Goal: Task Accomplishment & Management: Manage account settings

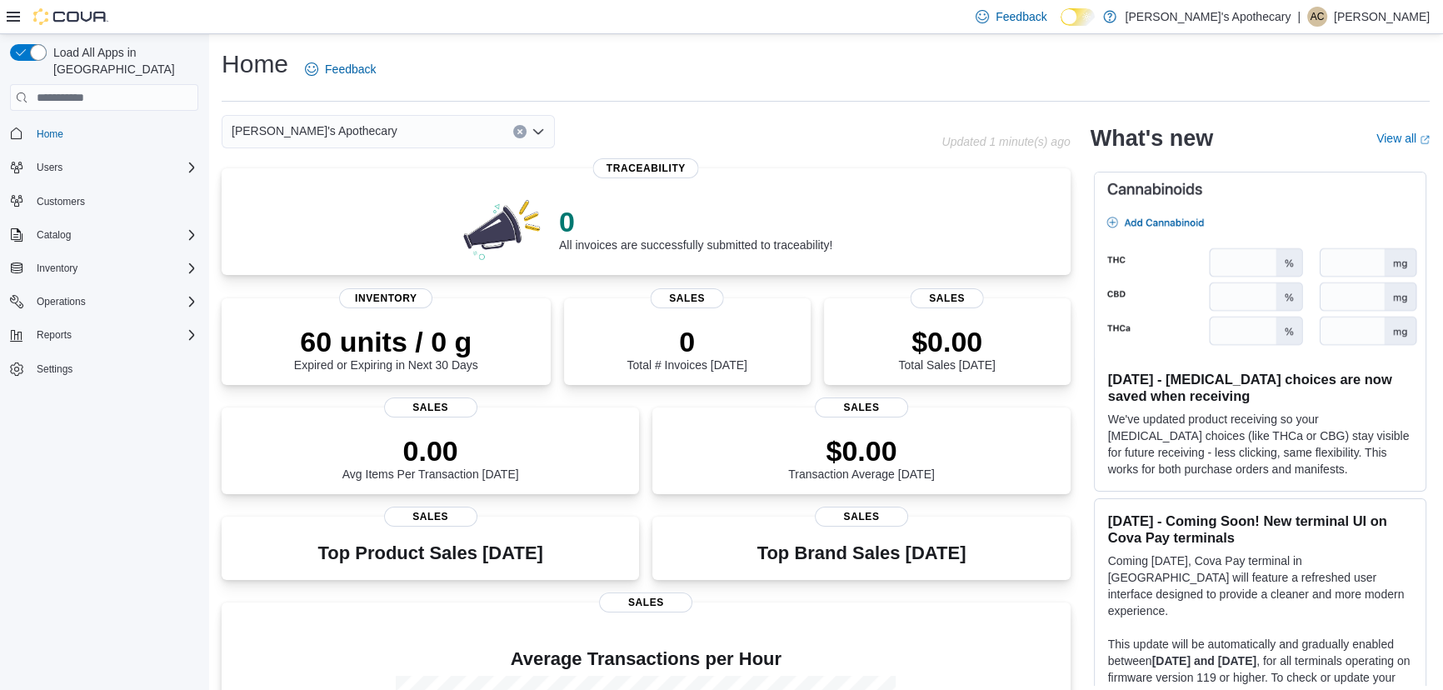
click at [27, 358] on span "Settings" at bounding box center [104, 368] width 188 height 21
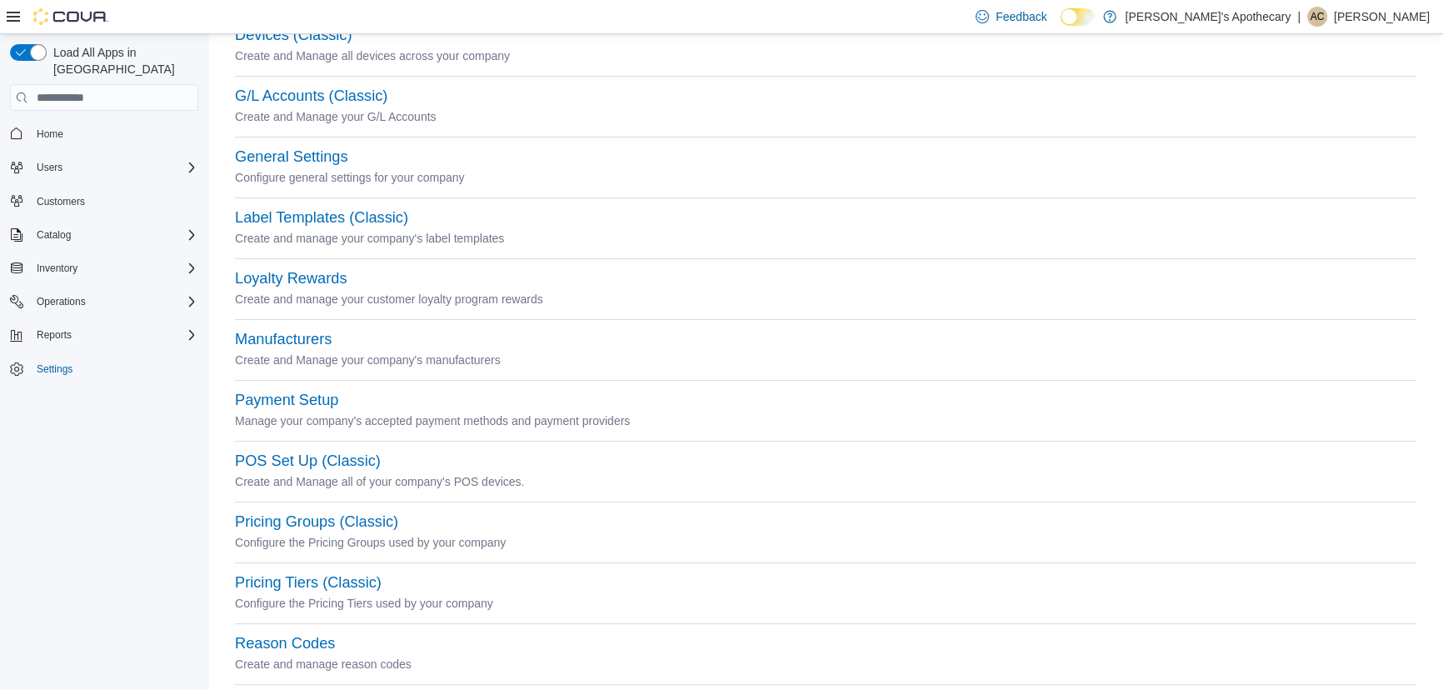
scroll to position [303, 0]
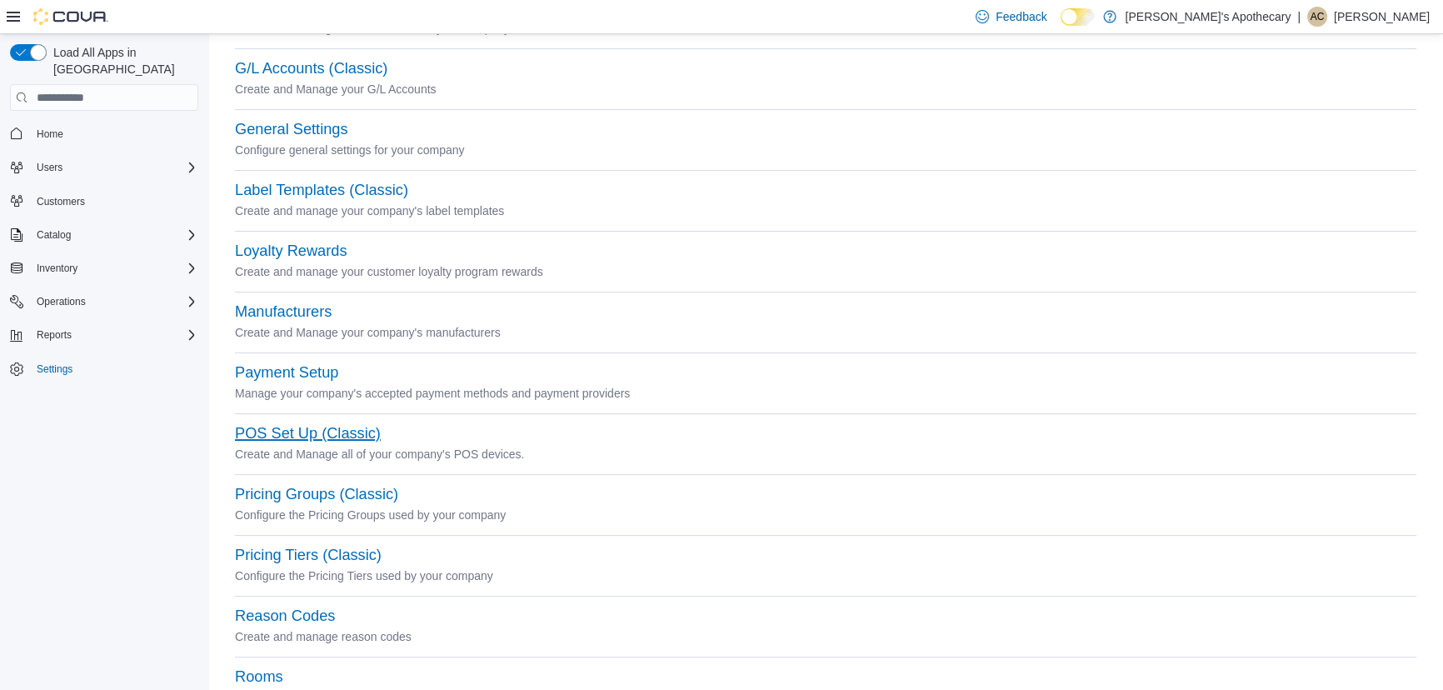
click at [298, 437] on button "POS Set Up (Classic)" at bounding box center [308, 434] width 146 height 18
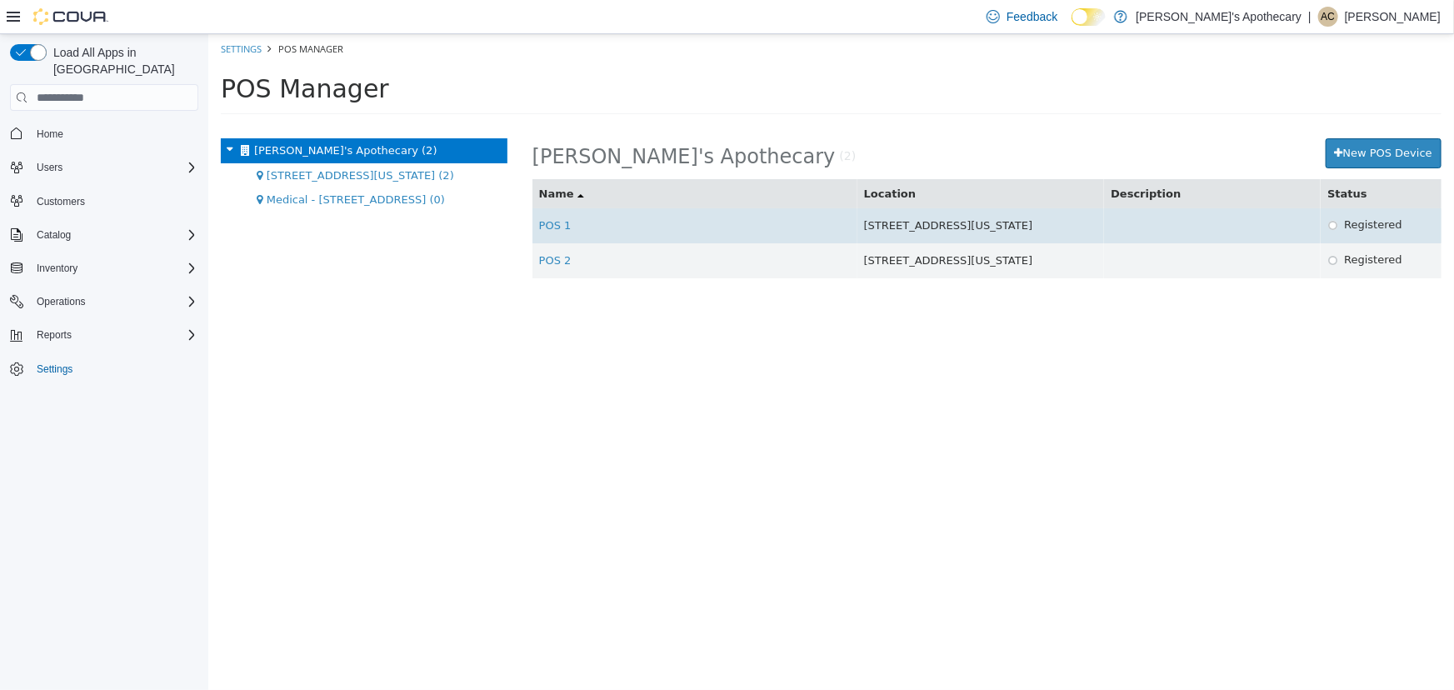
click at [549, 217] on td "POS 1" at bounding box center [694, 225] width 325 height 35
click at [551, 219] on link "POS 1" at bounding box center [554, 225] width 33 height 13
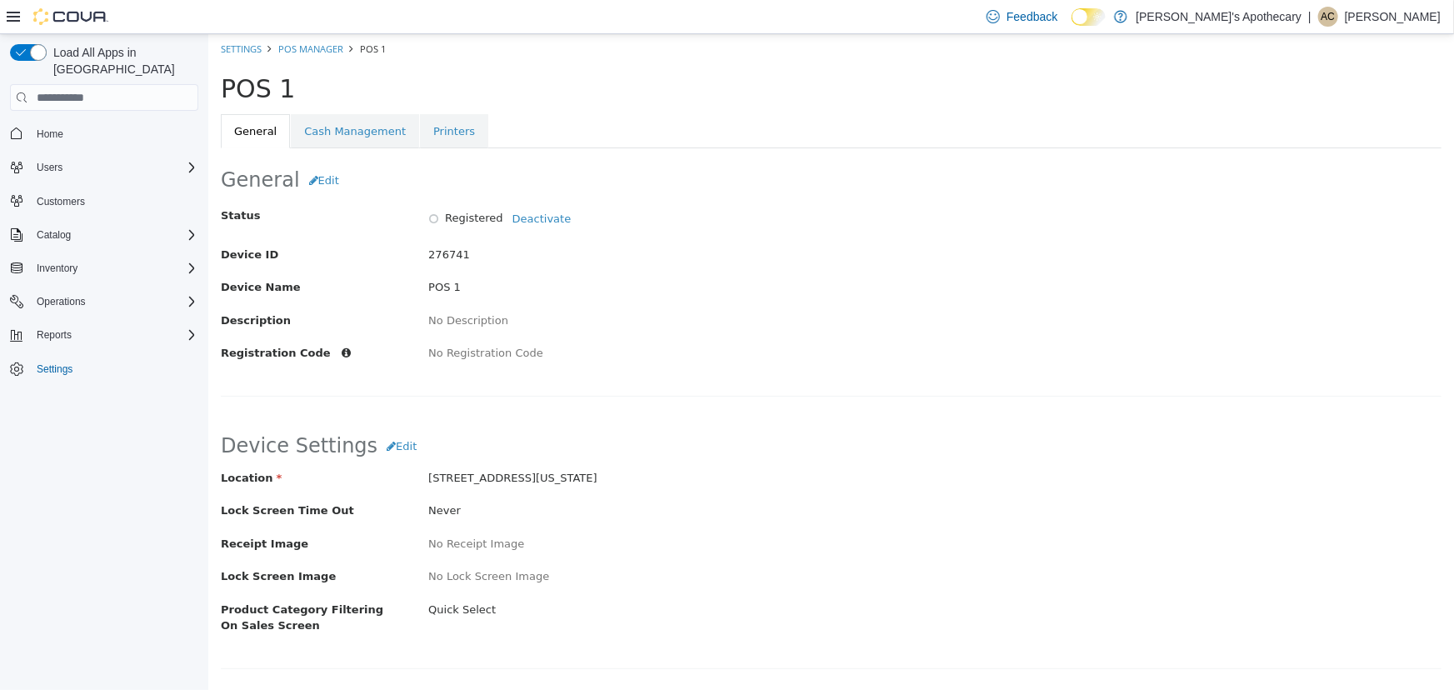
click at [731, 279] on div "POS 1" at bounding box center [622, 287] width 415 height 17
click at [315, 45] on link "POS Manager" at bounding box center [310, 49] width 65 height 13
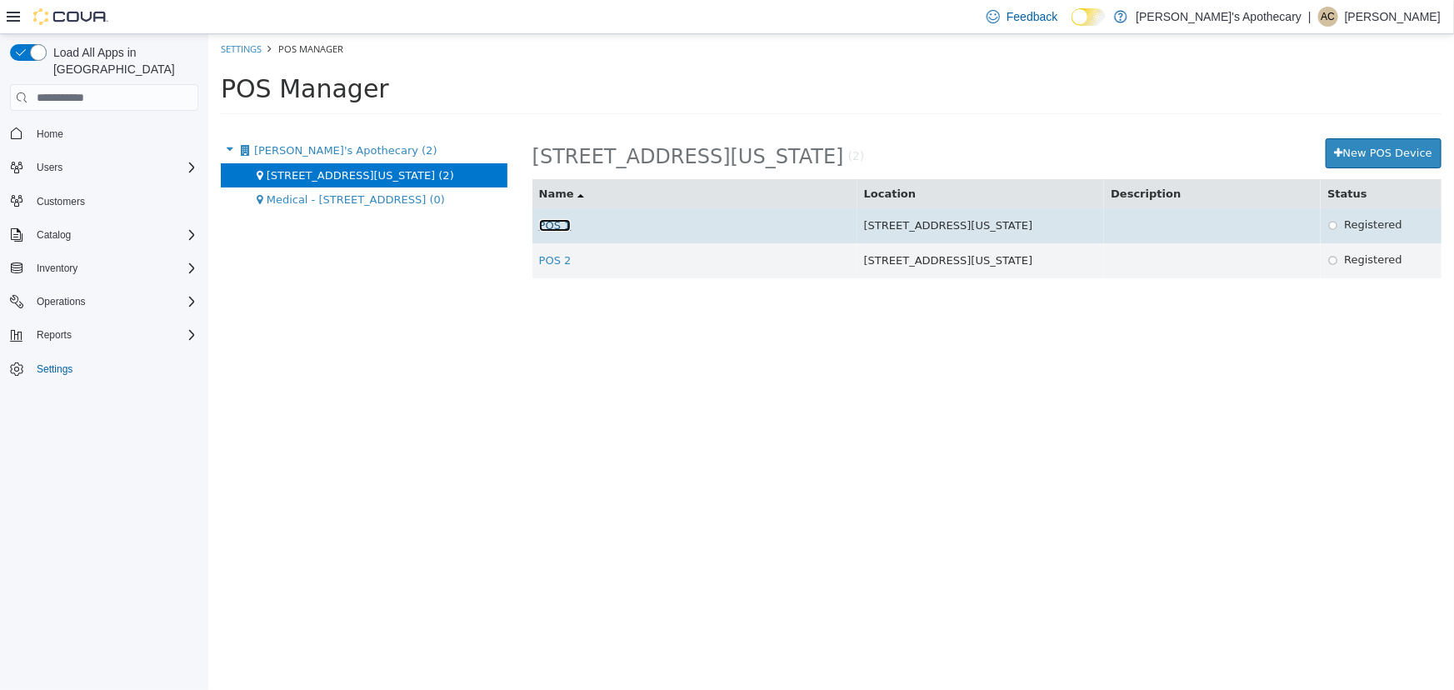
click at [549, 222] on link "POS 1" at bounding box center [554, 225] width 33 height 13
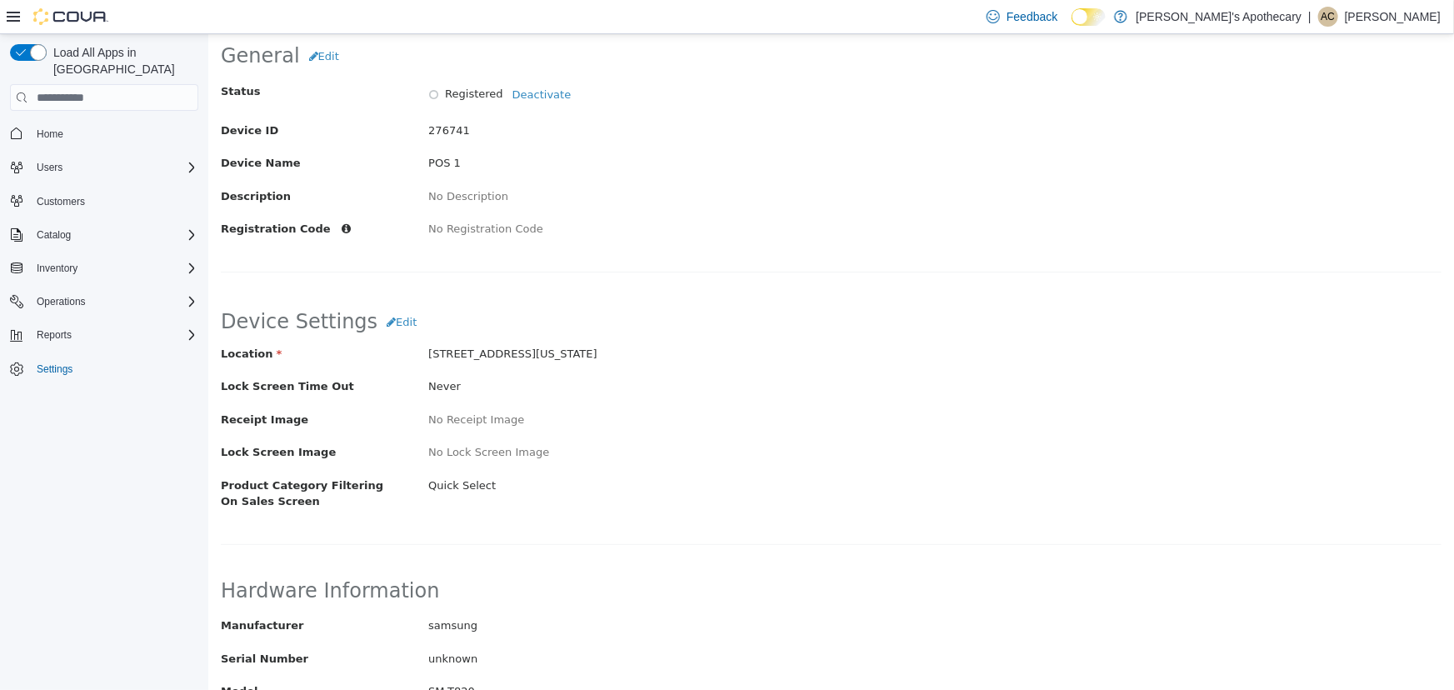
scroll to position [151, 0]
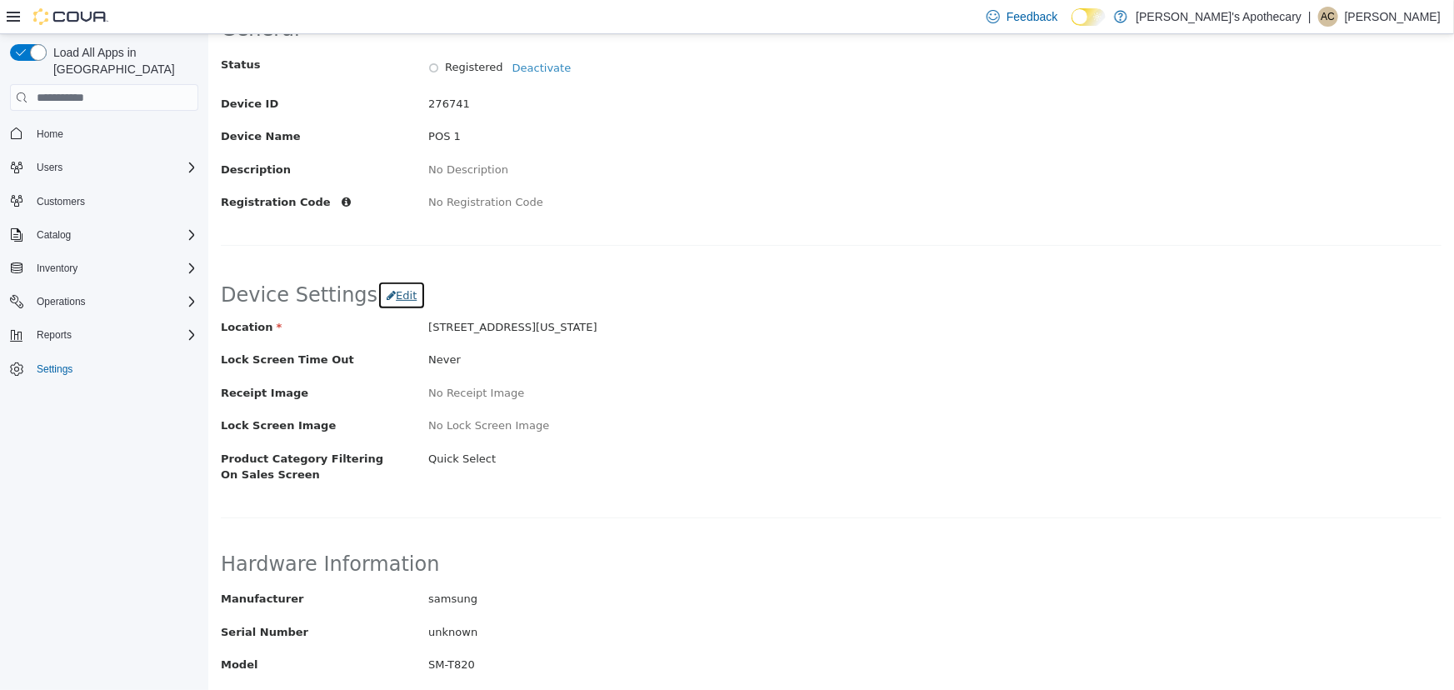
click at [395, 293] on span "Edit" at bounding box center [405, 295] width 21 height 13
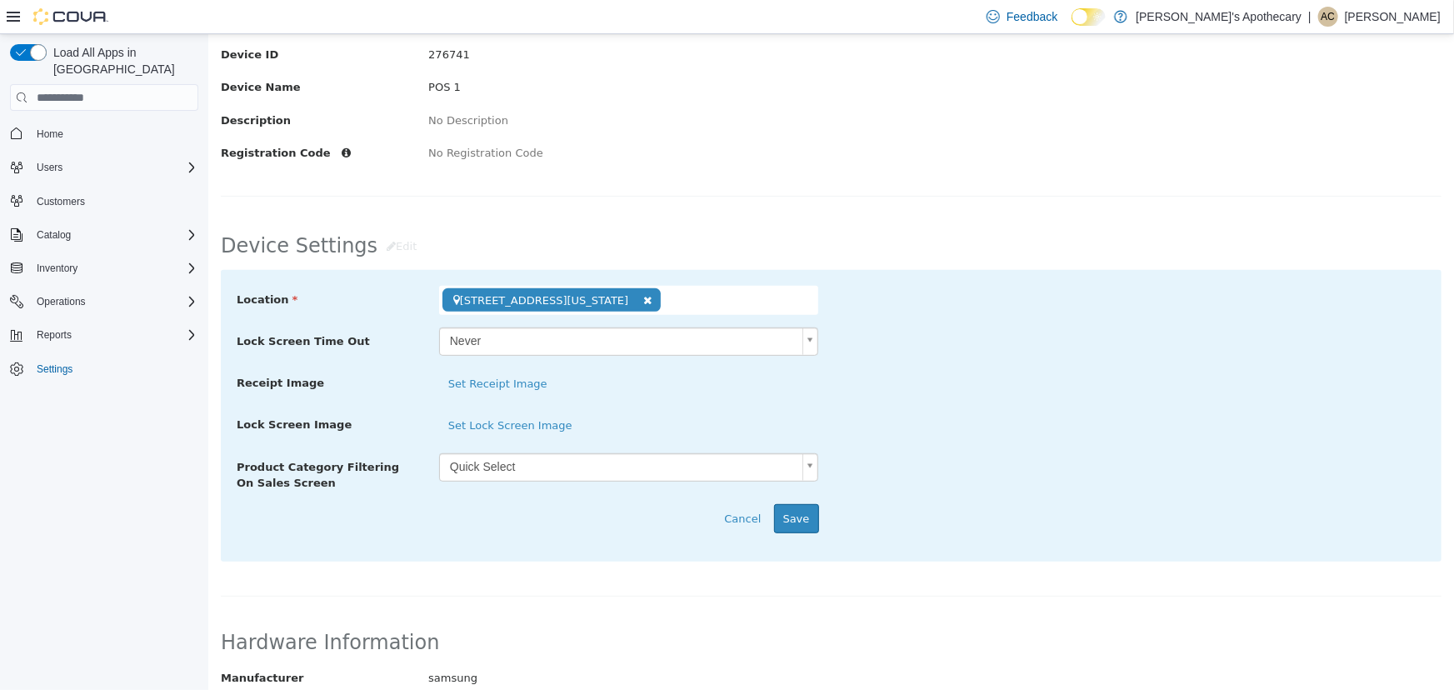
scroll to position [227, 0]
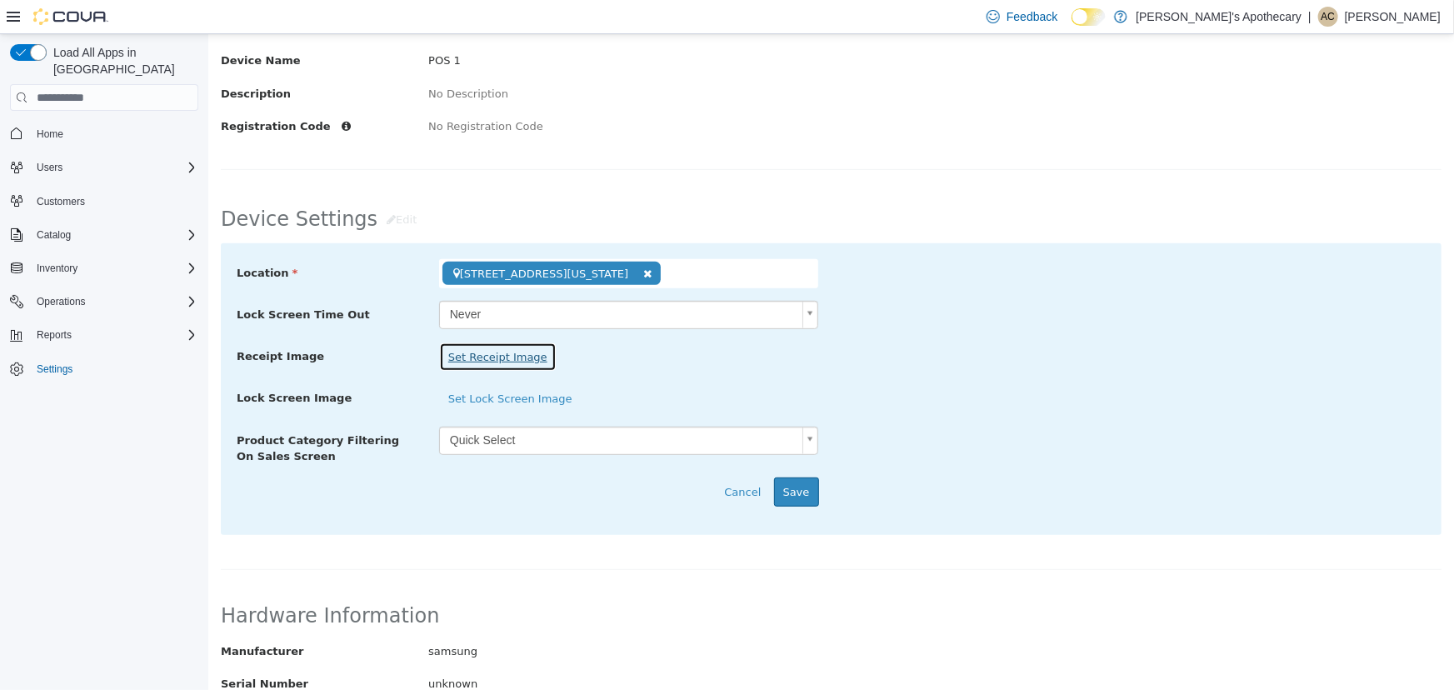
click at [484, 355] on button "Set Receipt Image" at bounding box center [497, 358] width 118 height 30
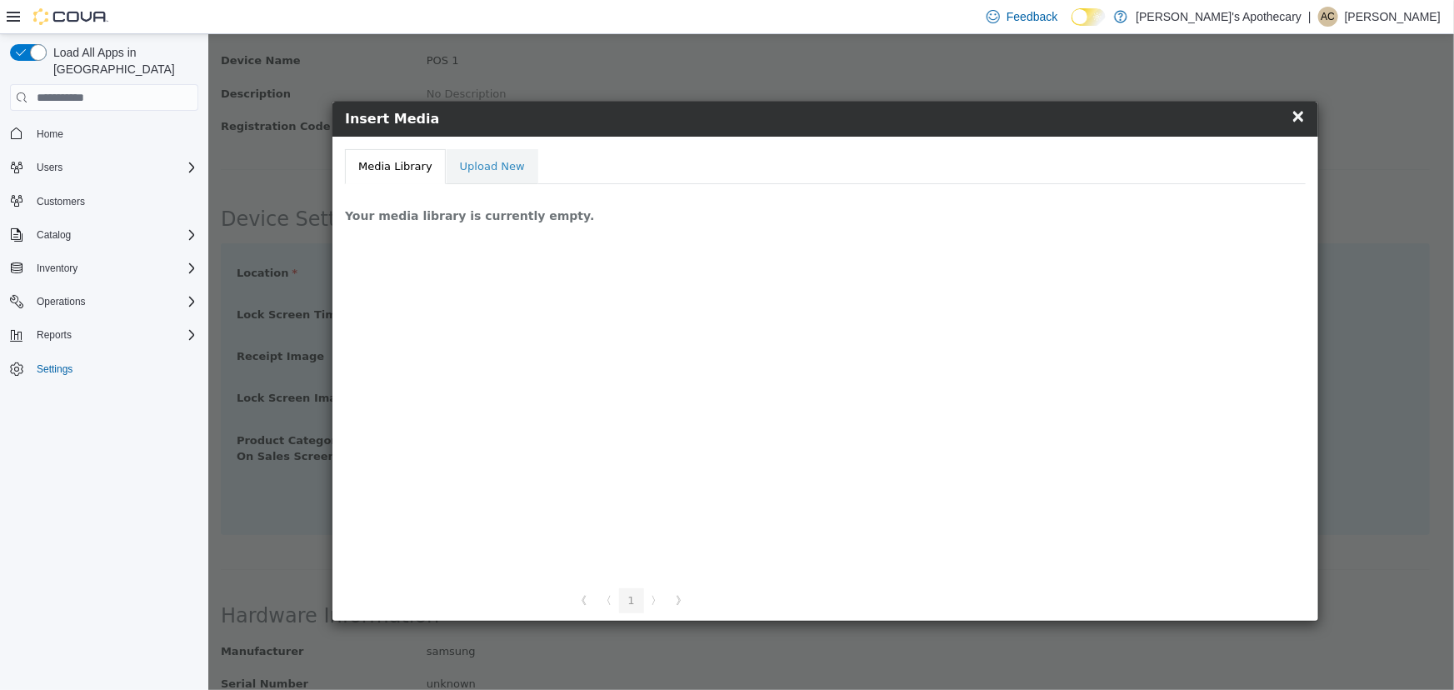
click at [1295, 115] on span "×" at bounding box center [1297, 116] width 15 height 20
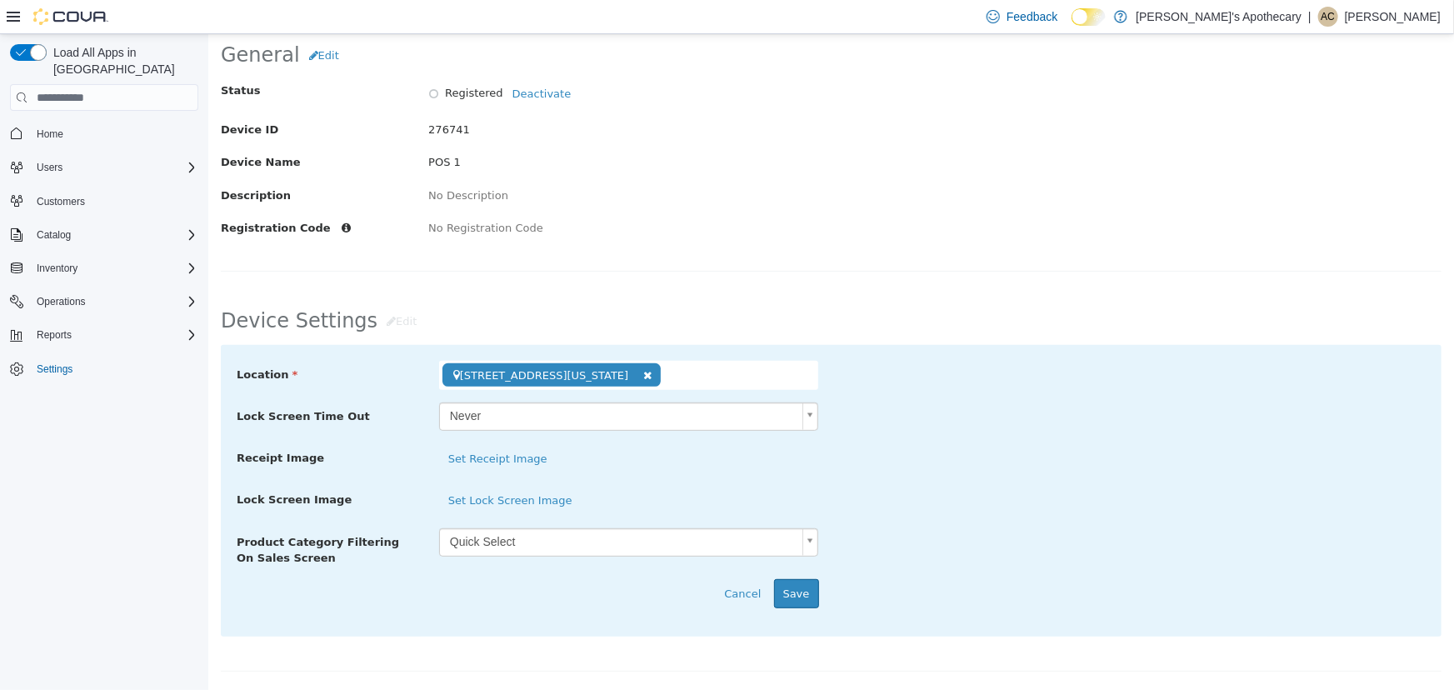
scroll to position [151, 0]
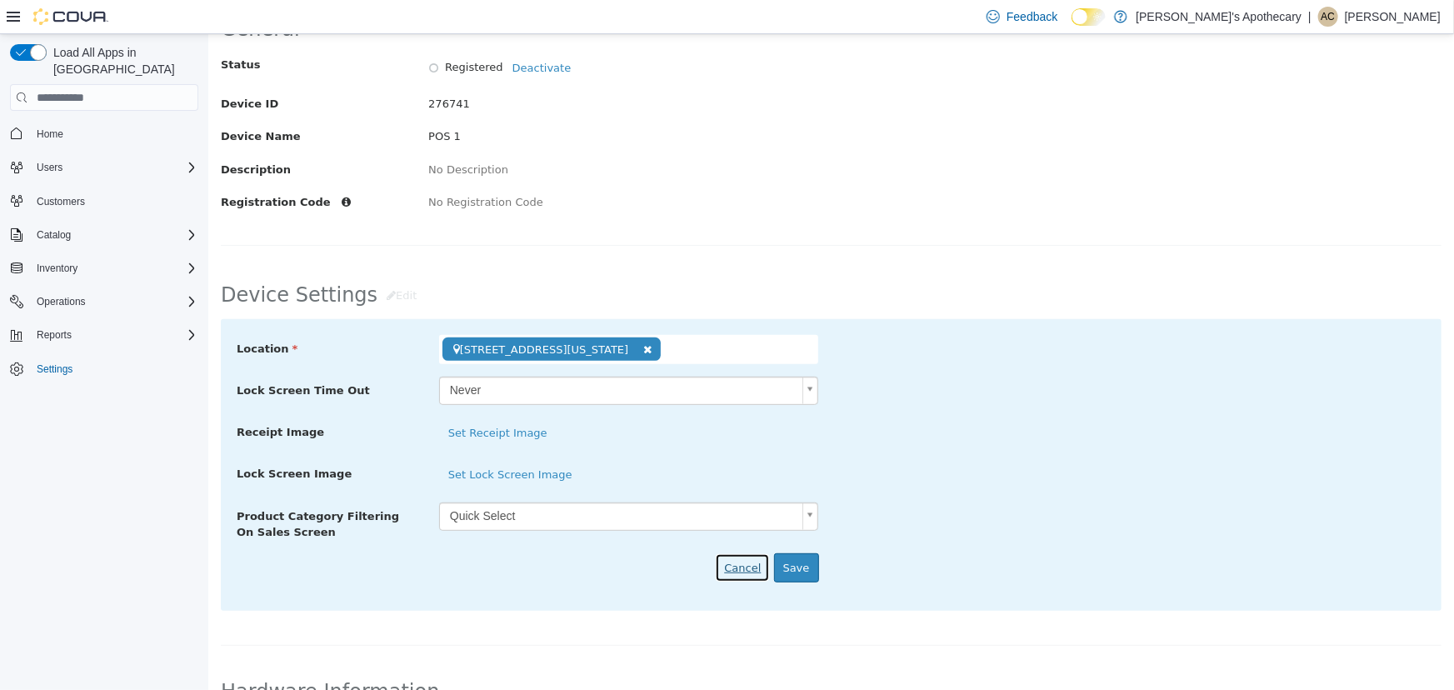
click at [752, 571] on button "Cancel" at bounding box center [741, 568] width 55 height 30
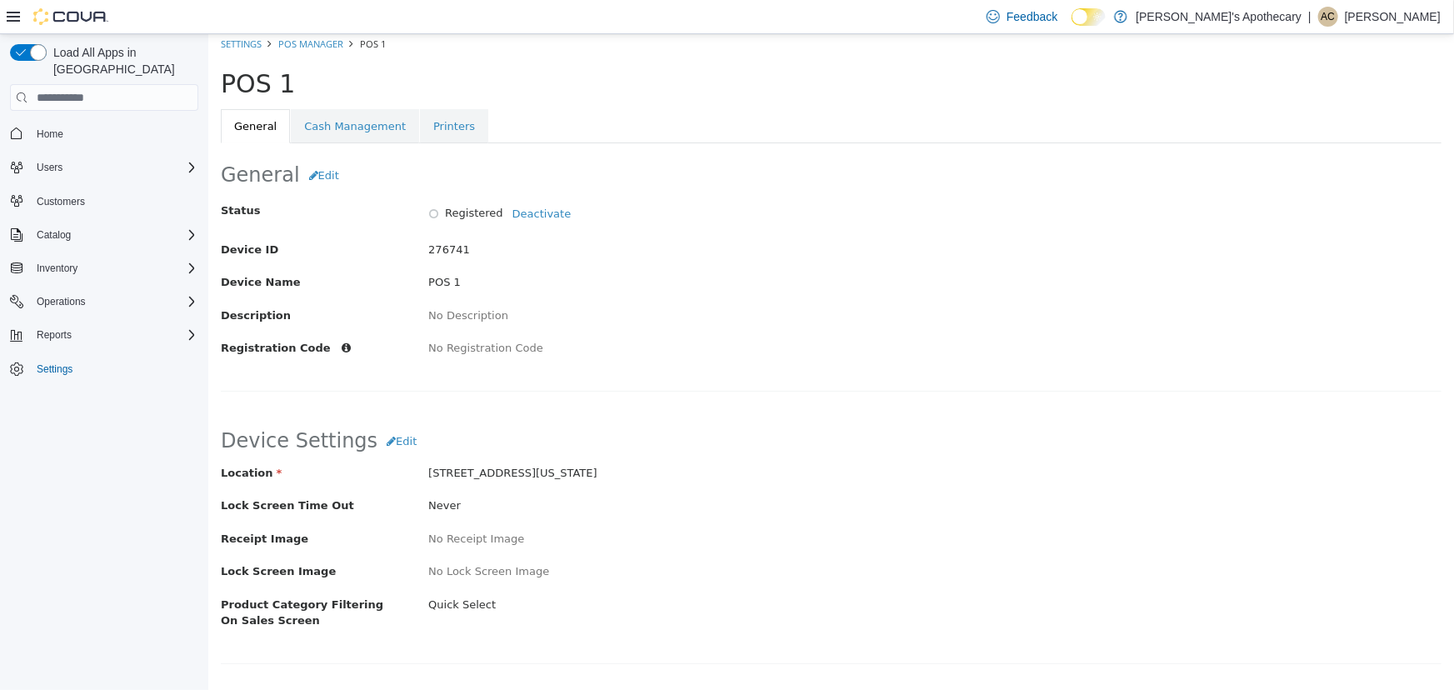
scroll to position [0, 0]
